Goal: Information Seeking & Learning: Check status

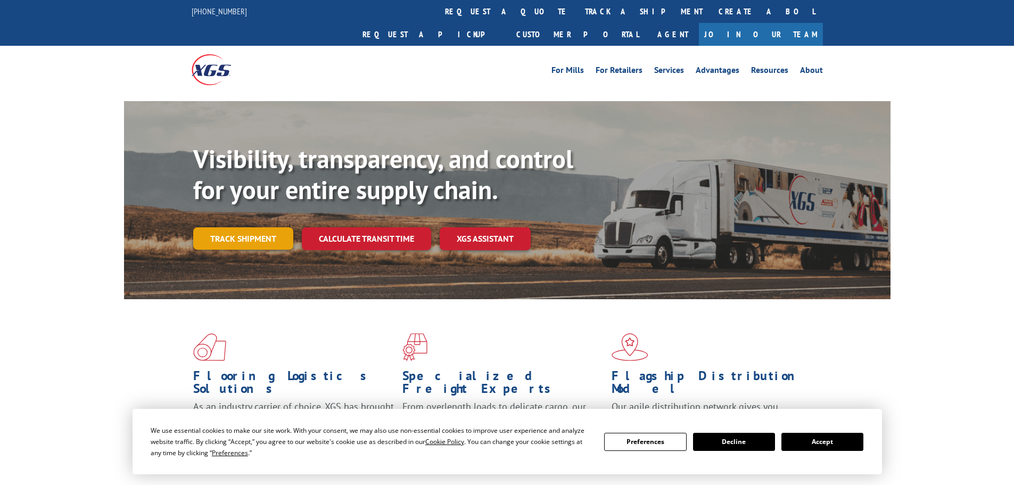
click at [249, 227] on link "Track shipment" at bounding box center [243, 238] width 100 height 22
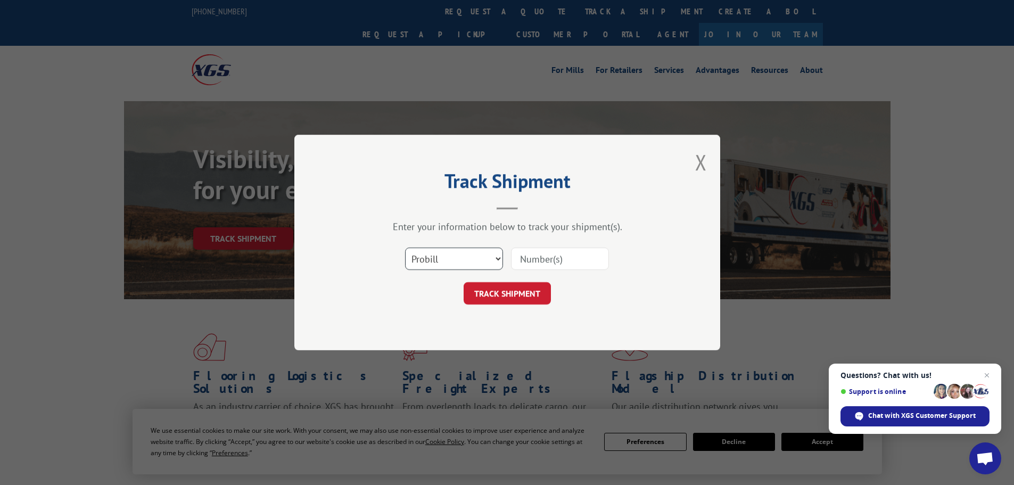
click at [466, 252] on select "Select category... Probill BOL PO" at bounding box center [454, 259] width 98 height 22
select select "bol"
click at [405, 248] on select "Select category... Probill BOL PO" at bounding box center [454, 259] width 98 height 22
click at [422, 258] on select "Select category... Probill BOL PO" at bounding box center [454, 259] width 98 height 22
click at [405, 248] on select "Select category... Probill BOL PO" at bounding box center [454, 259] width 98 height 22
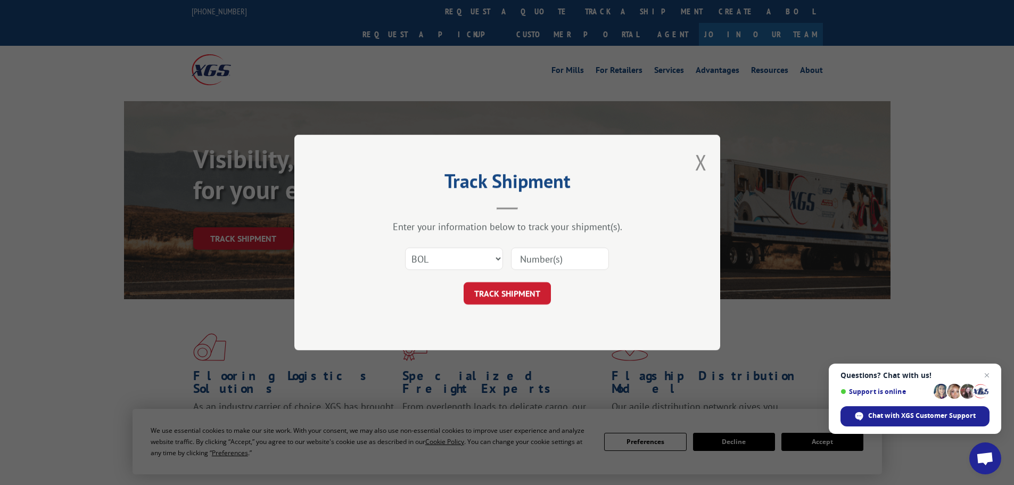
click at [534, 256] on input at bounding box center [560, 259] width 98 height 22
paste input "LTL1011423"
type input "LTL1011423"
click at [522, 290] on button "TRACK SHIPMENT" at bounding box center [507, 293] width 87 height 22
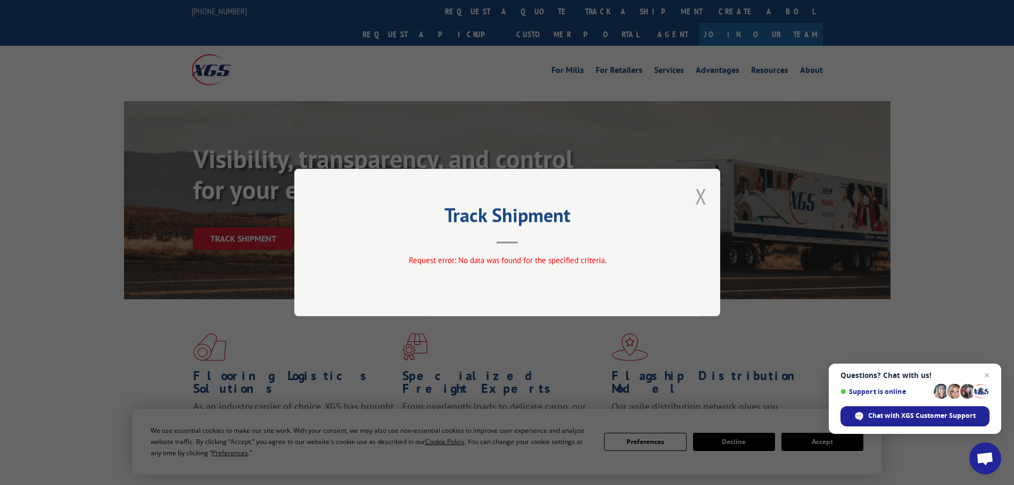
click at [700, 196] on button "Close modal" at bounding box center [701, 196] width 12 height 28
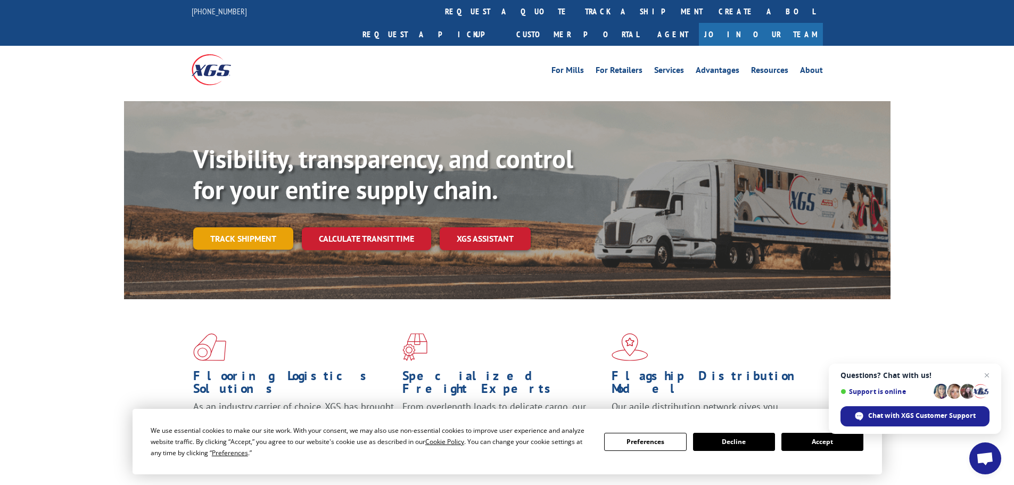
click at [273, 227] on link "Track shipment" at bounding box center [243, 238] width 100 height 22
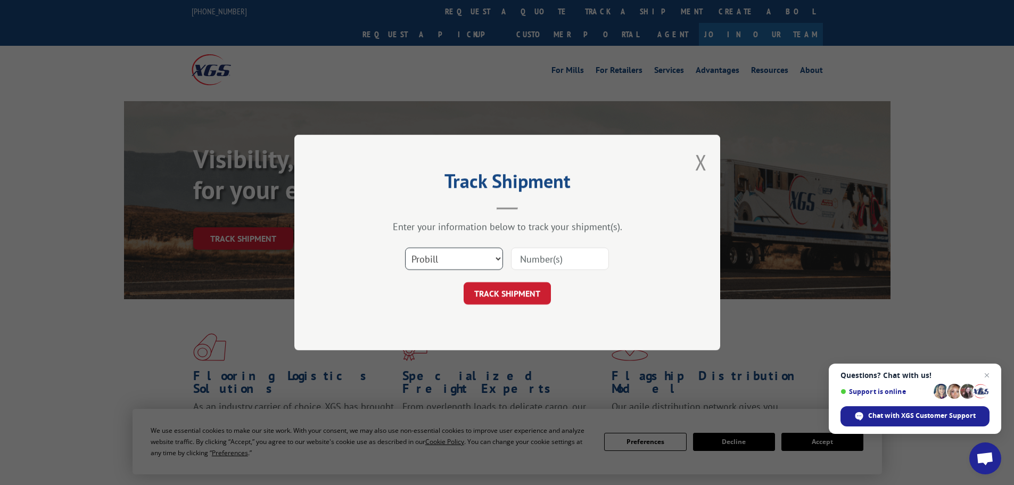
click at [448, 258] on select "Select category... Probill BOL PO" at bounding box center [454, 259] width 98 height 22
click at [444, 261] on select "Select category... Probill BOL PO" at bounding box center [454, 259] width 98 height 22
select select "bol"
click at [405, 248] on select "Select category... Probill BOL PO" at bounding box center [454, 259] width 98 height 22
click at [529, 254] on input at bounding box center [560, 259] width 98 height 22
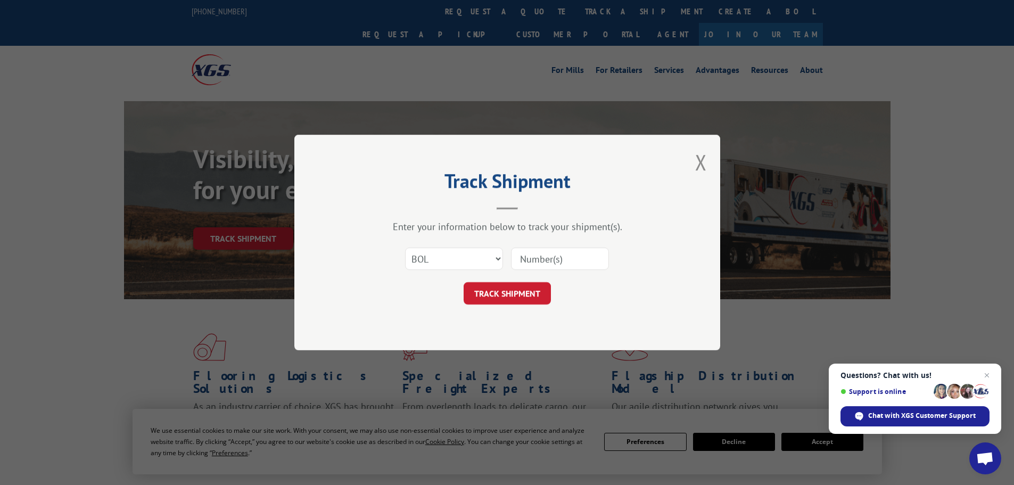
paste input "15339880"
type input "15339880"
click at [507, 291] on button "TRACK SHIPMENT" at bounding box center [507, 293] width 87 height 22
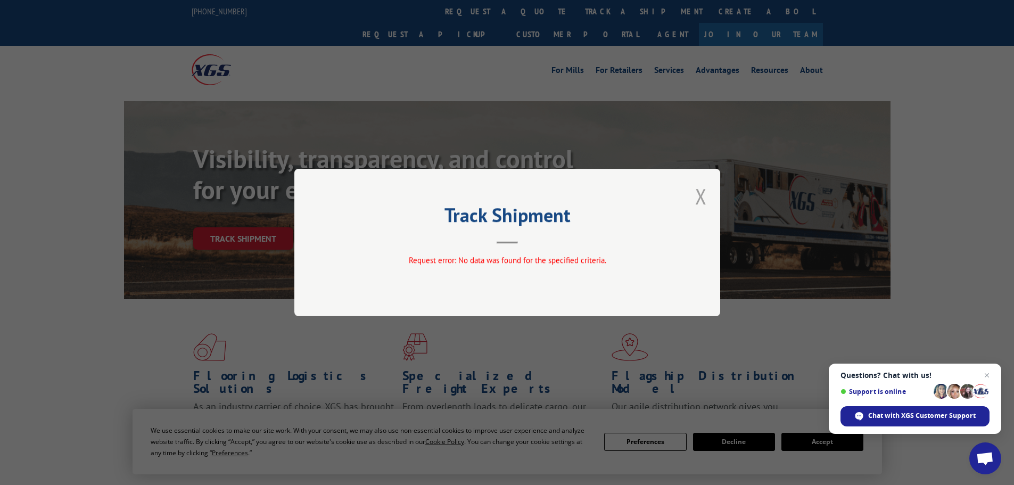
click at [701, 200] on button "Close modal" at bounding box center [701, 196] width 12 height 28
